Goal: Connect with others: Connect with others

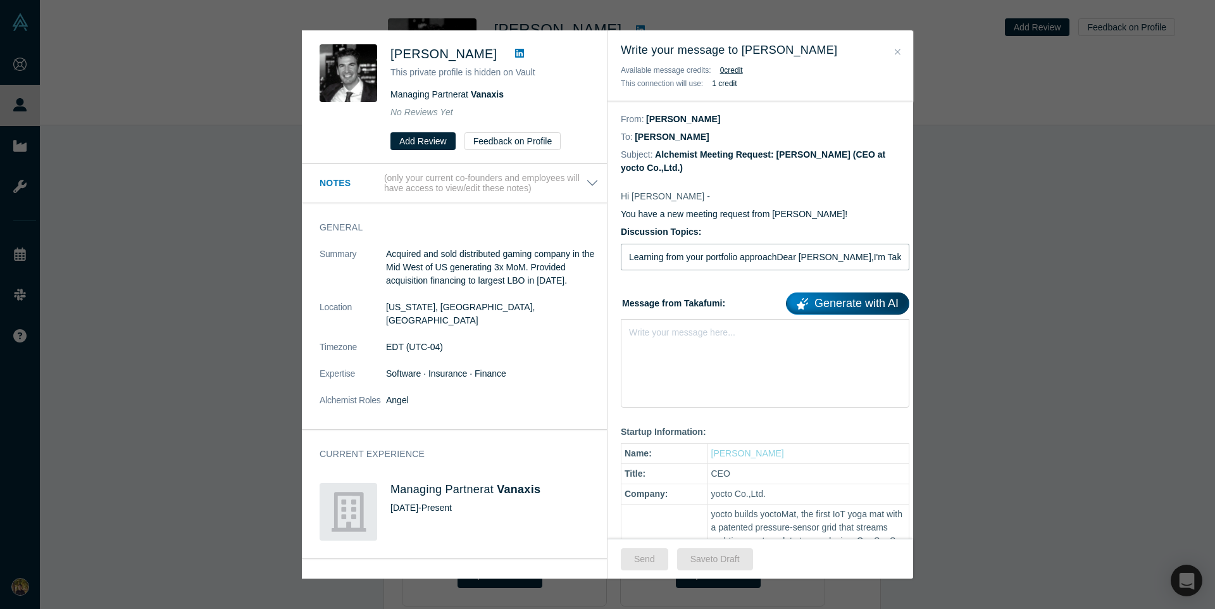
type input "Learning from your portfolio approachDear Nicolas Levin,I'm Takafumi from yocto…"
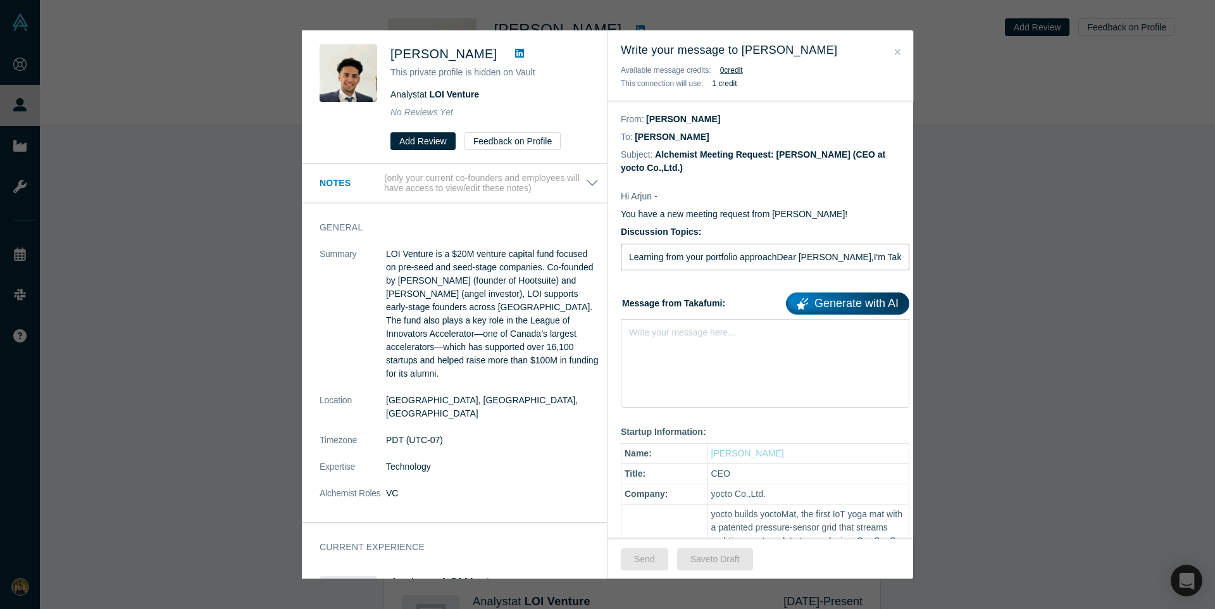
type input "Learning from your portfolio approachDear Arjun Panju,I'm Takafumi from yocto, …"
